Goal: Information Seeking & Learning: Learn about a topic

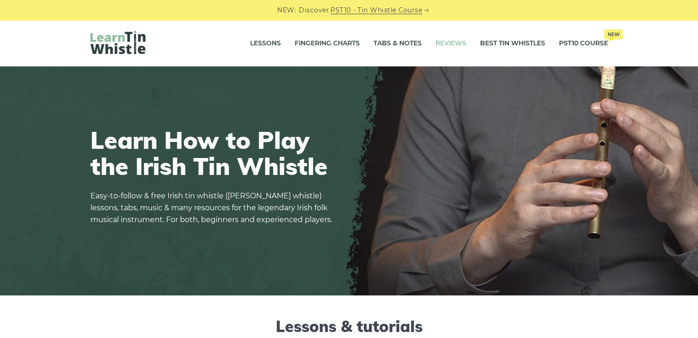
click at [445, 47] on link "Reviews" at bounding box center [450, 43] width 31 height 23
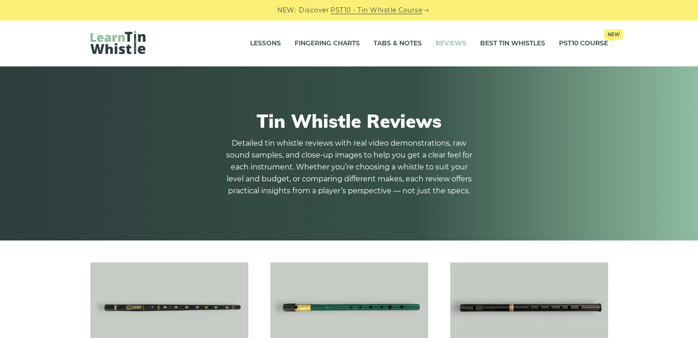
scroll to position [122, 0]
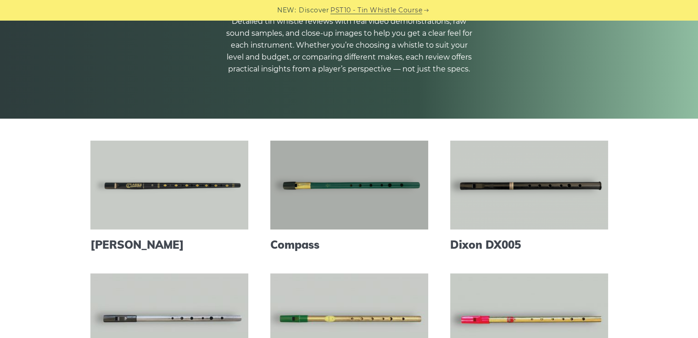
click at [360, 210] on link at bounding box center [349, 185] width 158 height 89
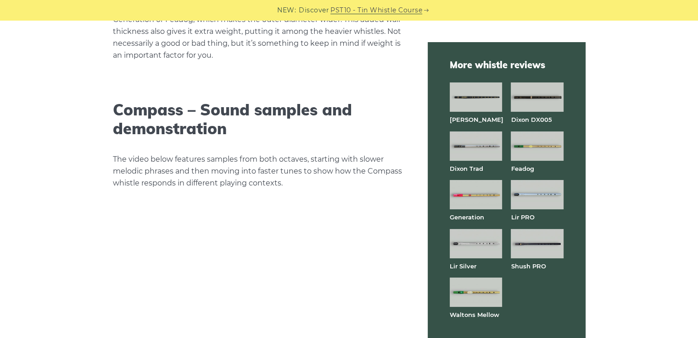
scroll to position [1590, 0]
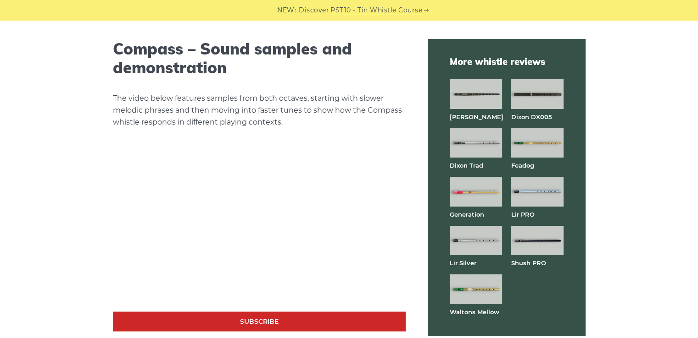
click at [484, 190] on img at bounding box center [475, 191] width 52 height 29
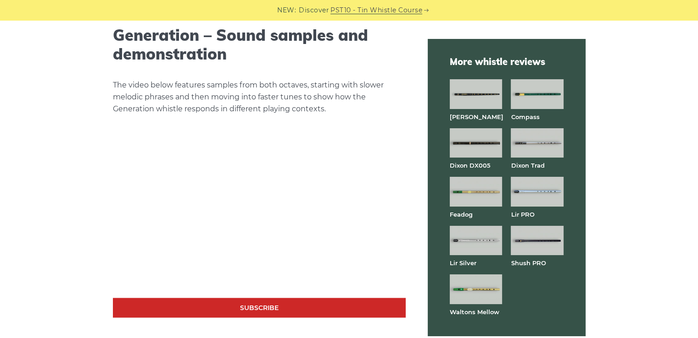
scroll to position [1590, 0]
